Goal: Ask a question

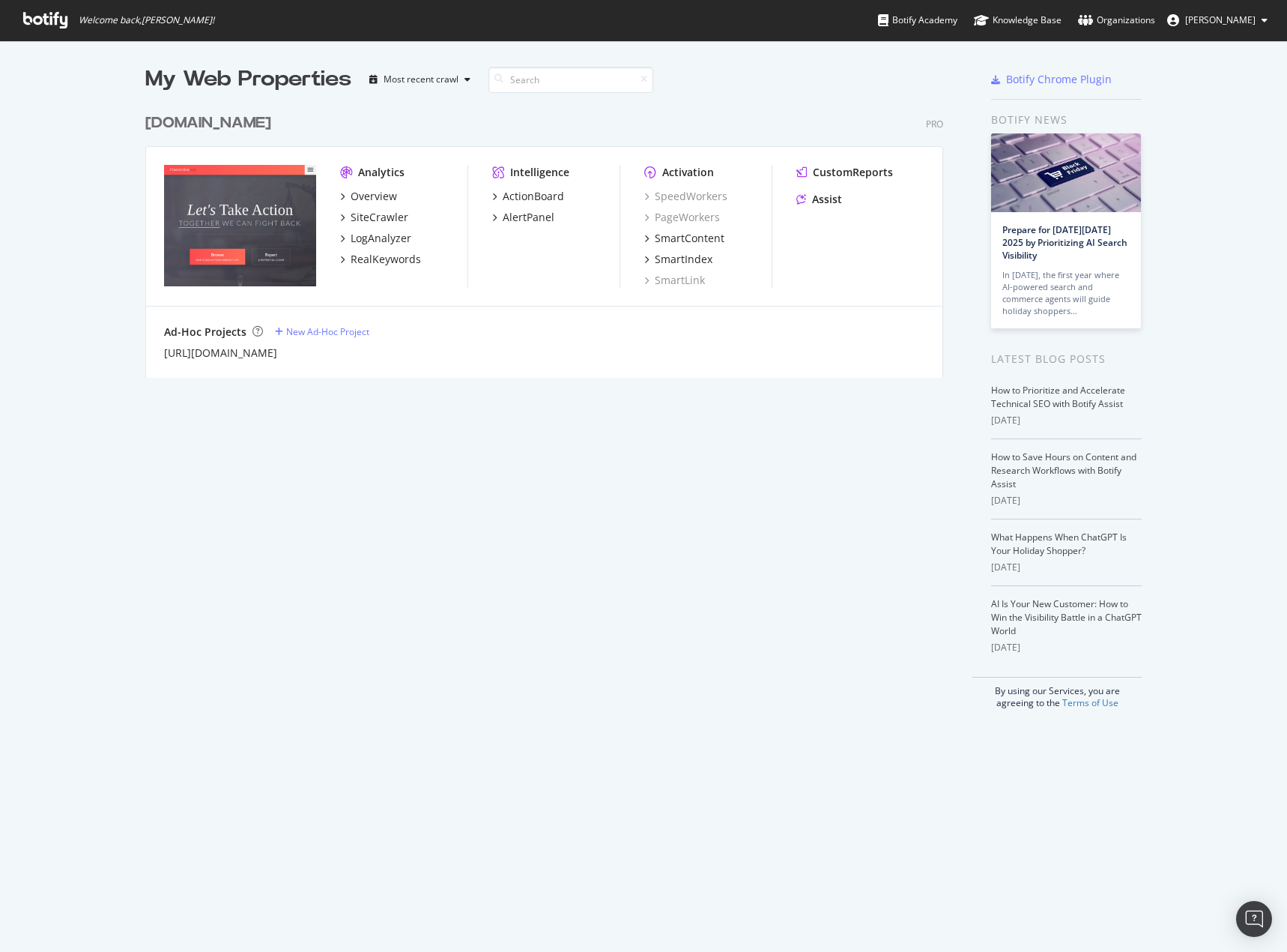
scroll to position [941, 1264]
click at [815, 202] on div "Assist" at bounding box center [827, 199] width 30 height 15
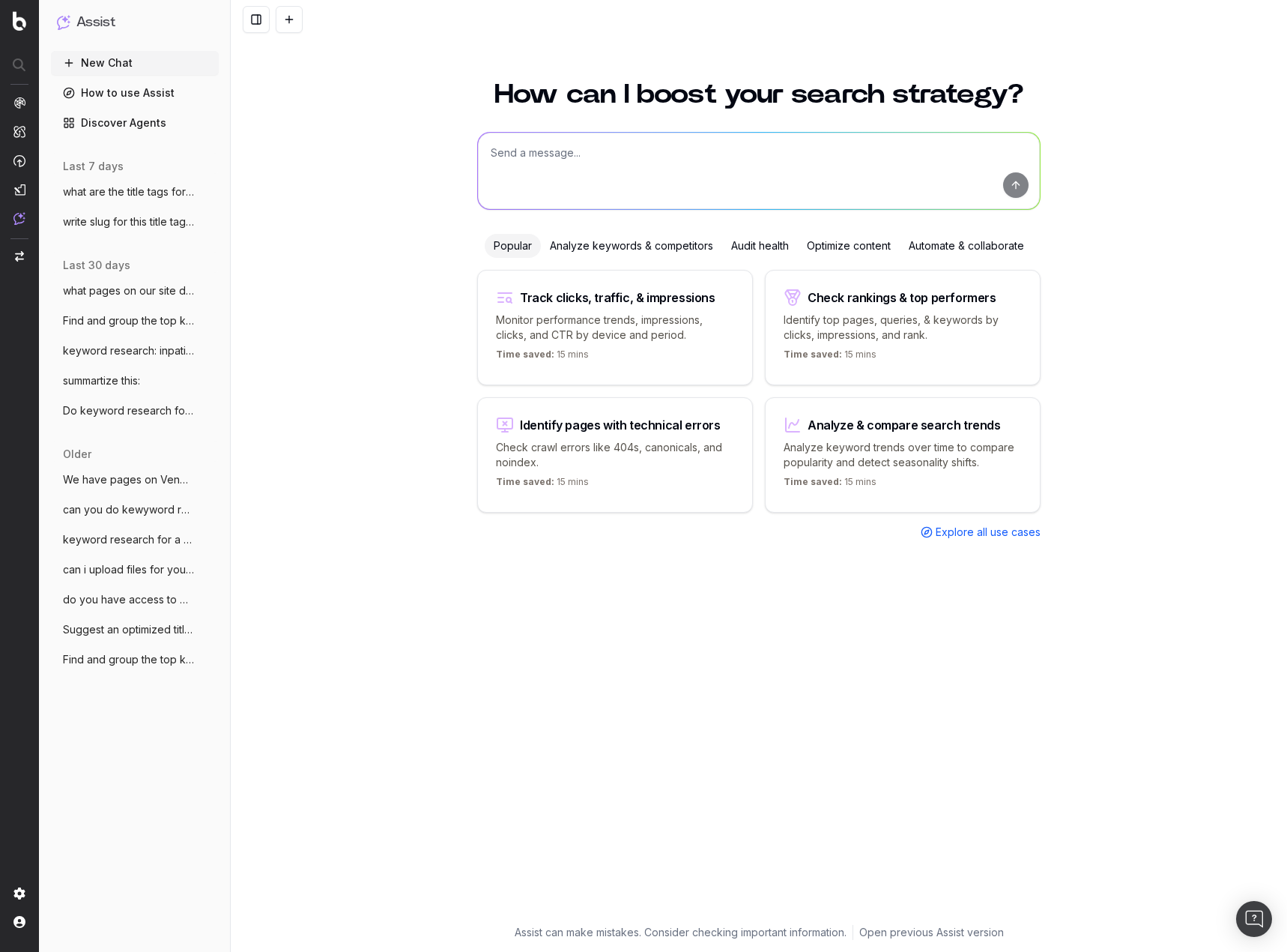
click at [613, 156] on textarea at bounding box center [758, 171] width 562 height 76
type textarea "analyze the performance of our page on shipt drivers"
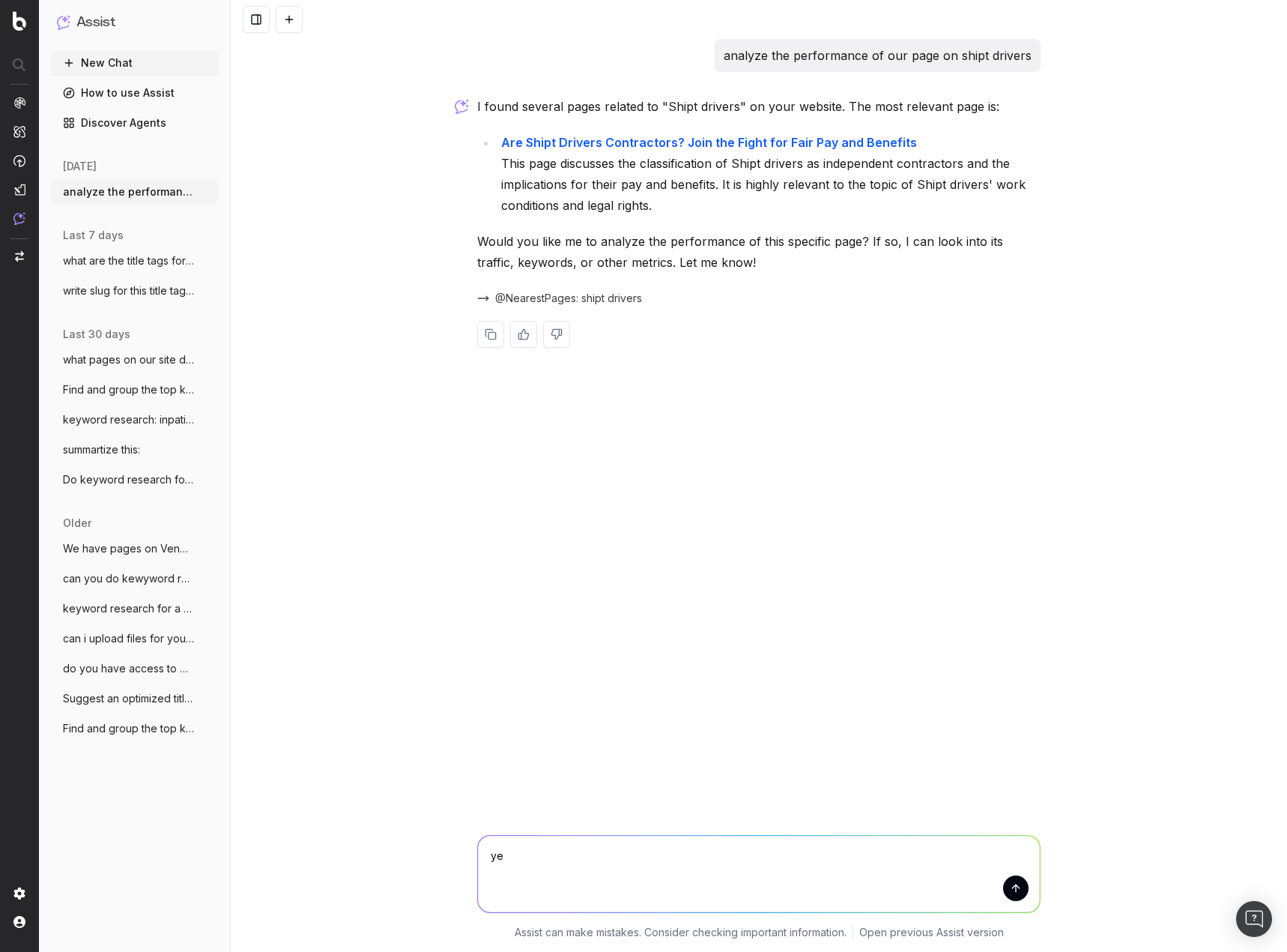
type textarea "yes"
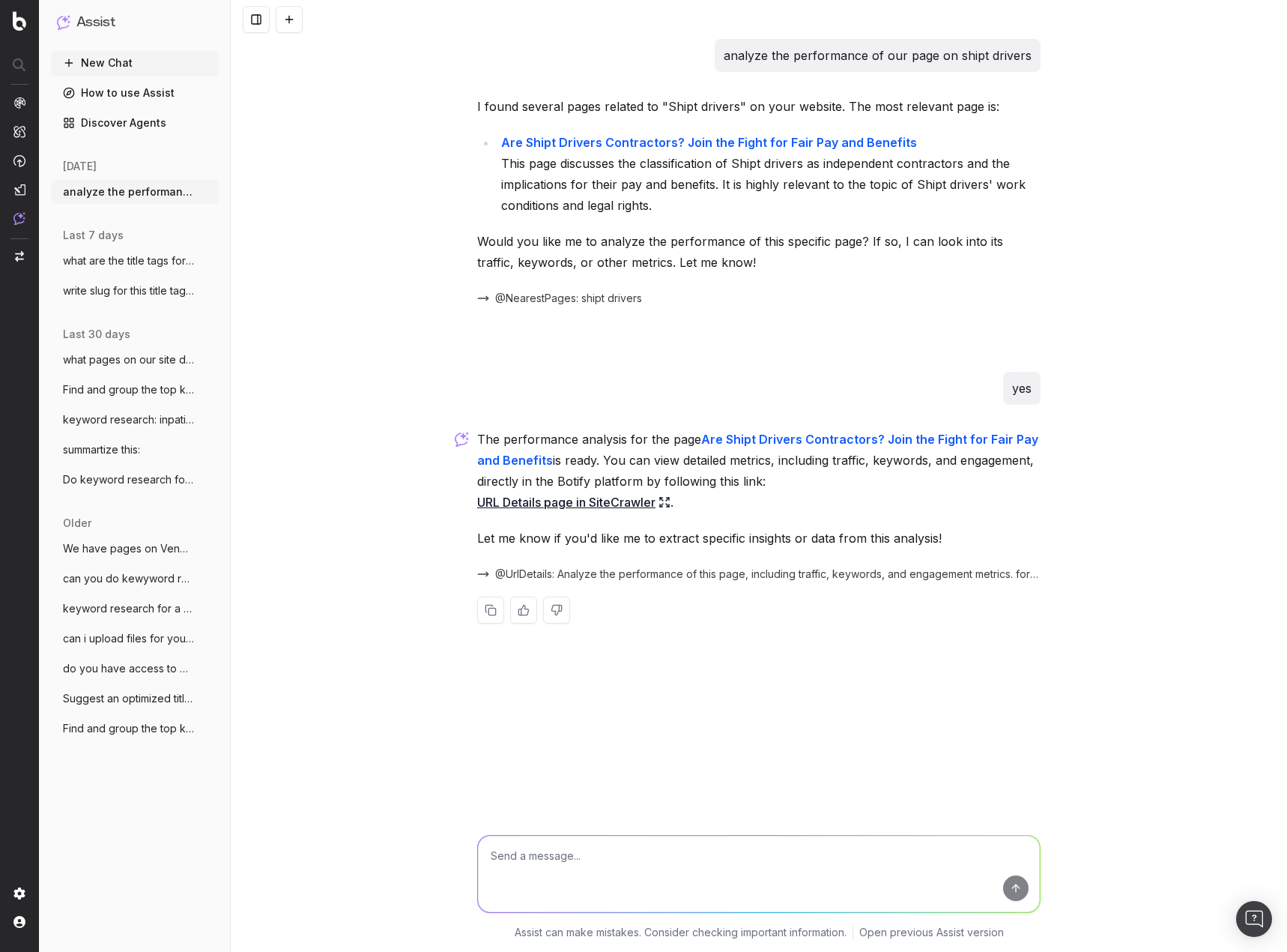
click at [669, 499] on icon at bounding box center [667, 499] width 3 height 3
click at [765, 868] on textarea at bounding box center [758, 874] width 562 height 76
type textarea "@realkeywords how is this page doing"
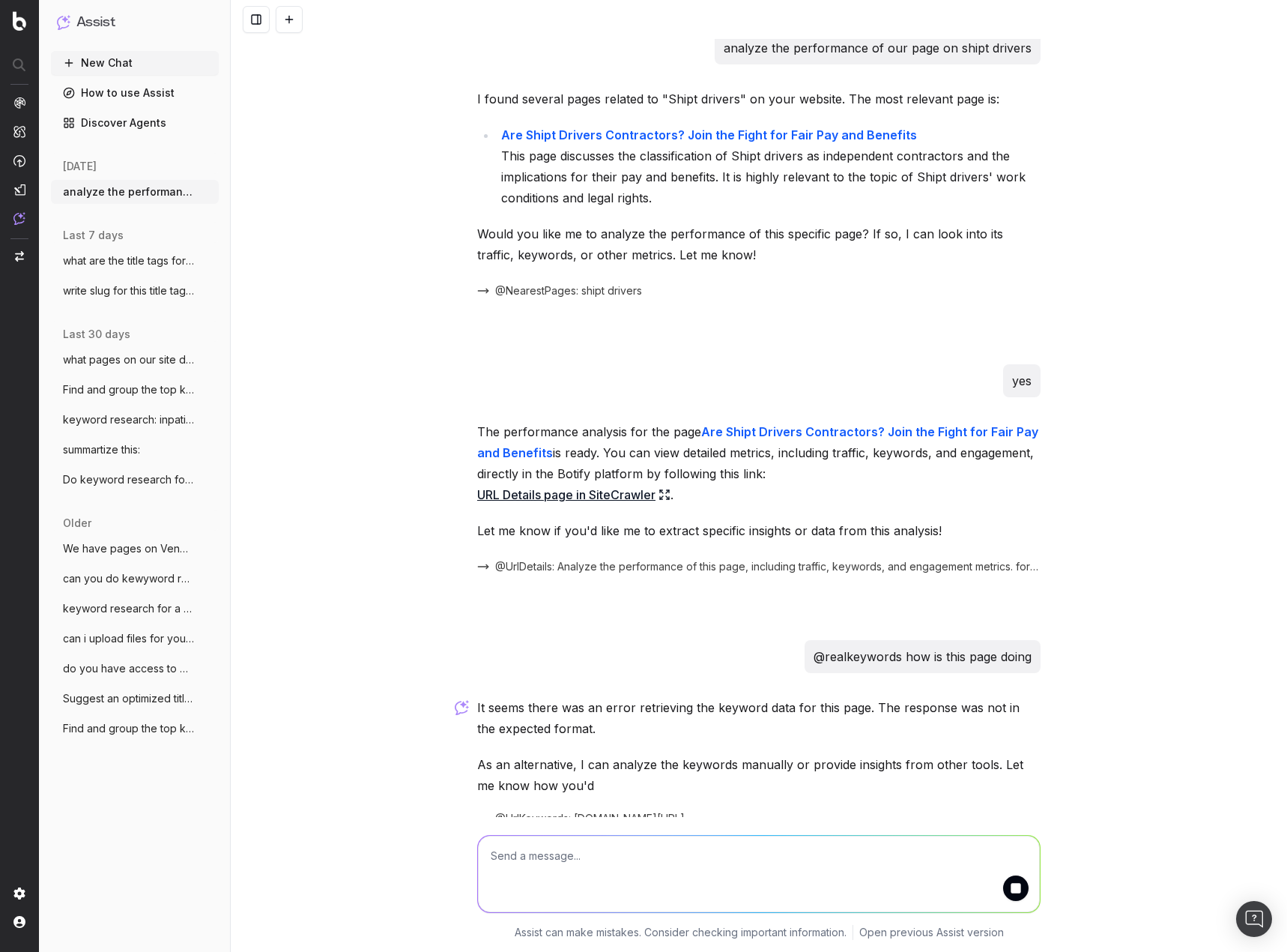
scroll to position [79, 0]
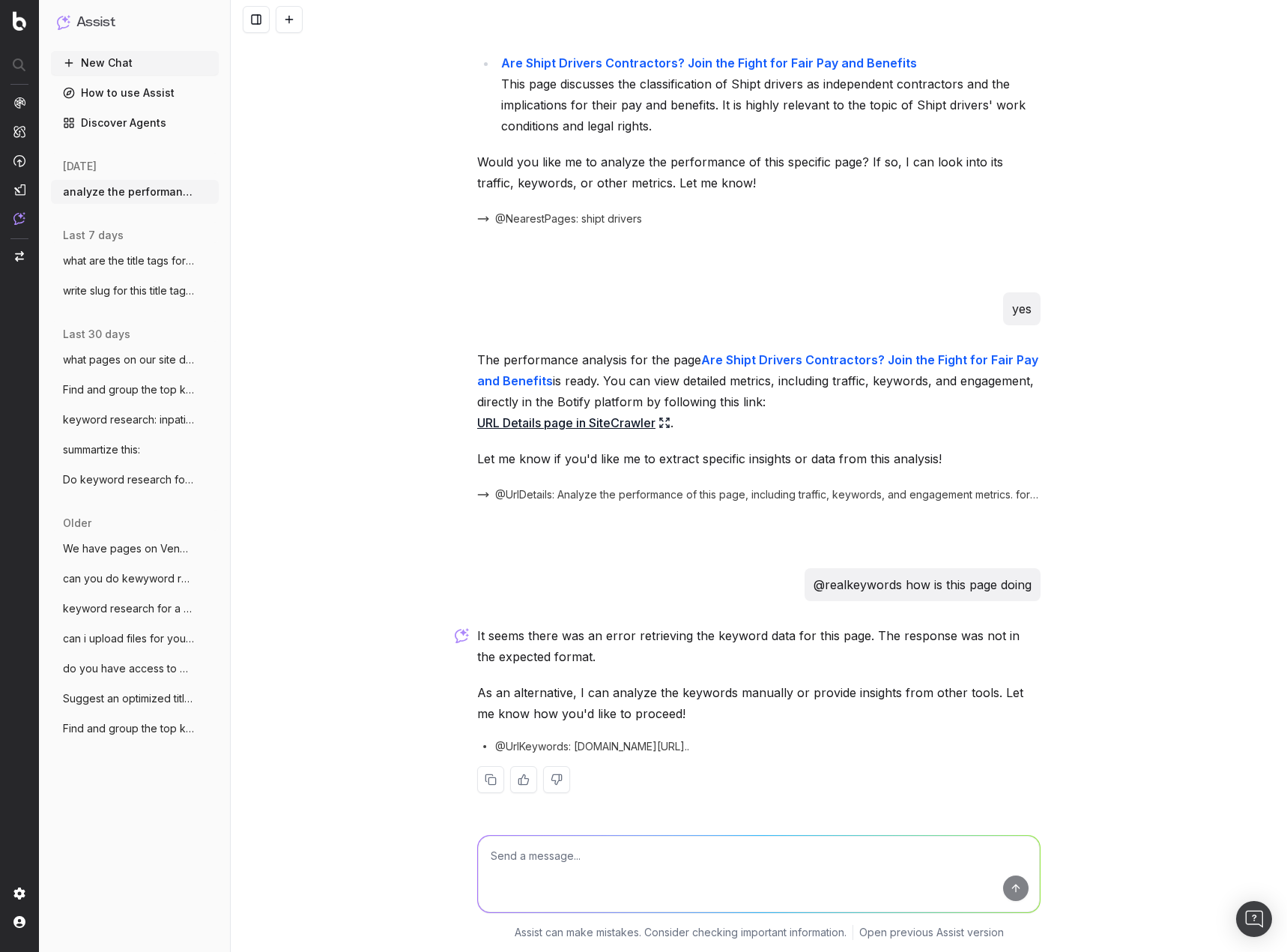
drag, startPoint x: 679, startPoint y: 865, endPoint x: 696, endPoint y: 862, distance: 17.3
click at [679, 865] on textarea at bounding box center [758, 874] width 562 height 76
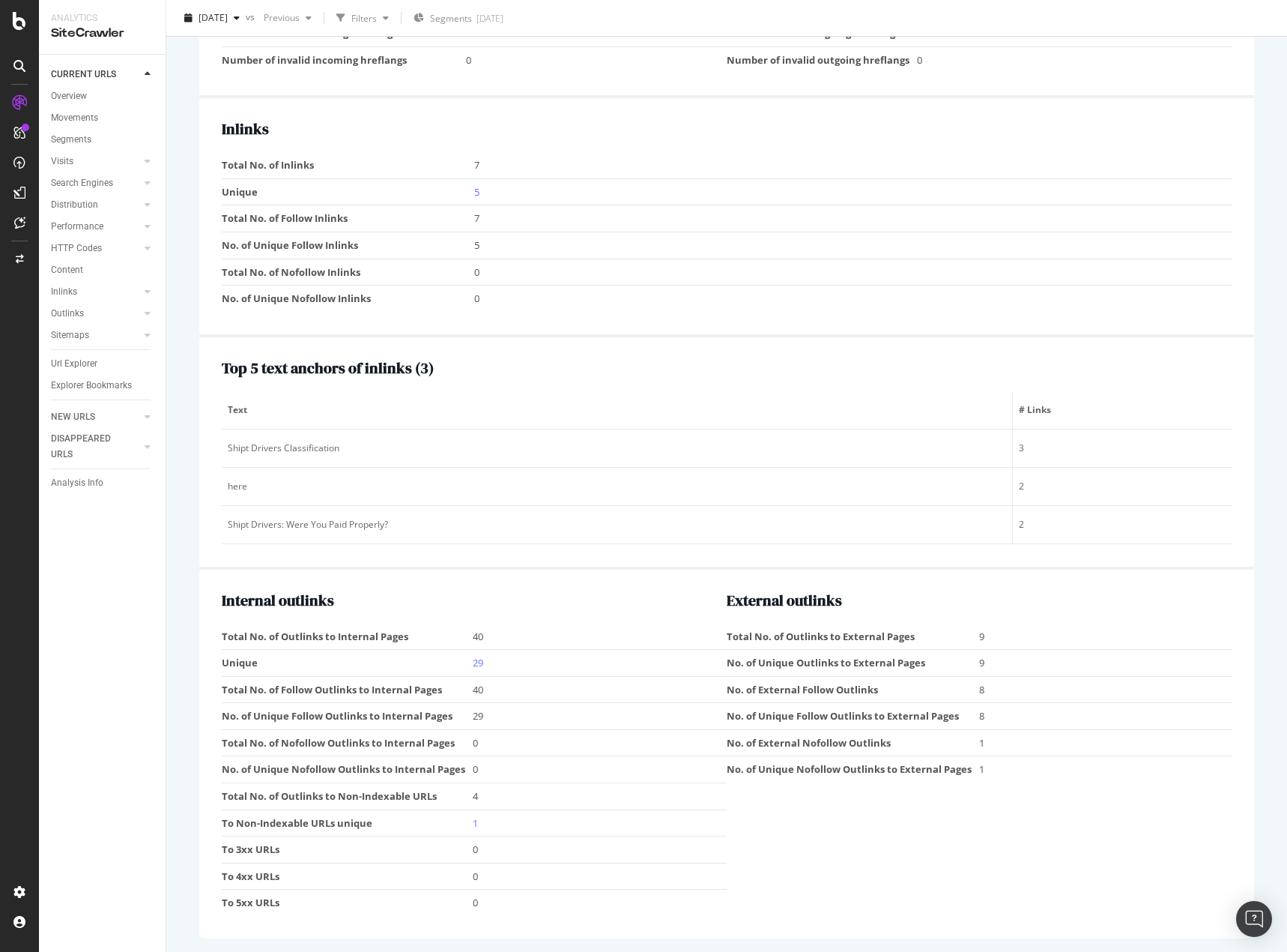
scroll to position [1658, 0]
